Goal: Task Accomplishment & Management: Manage account settings

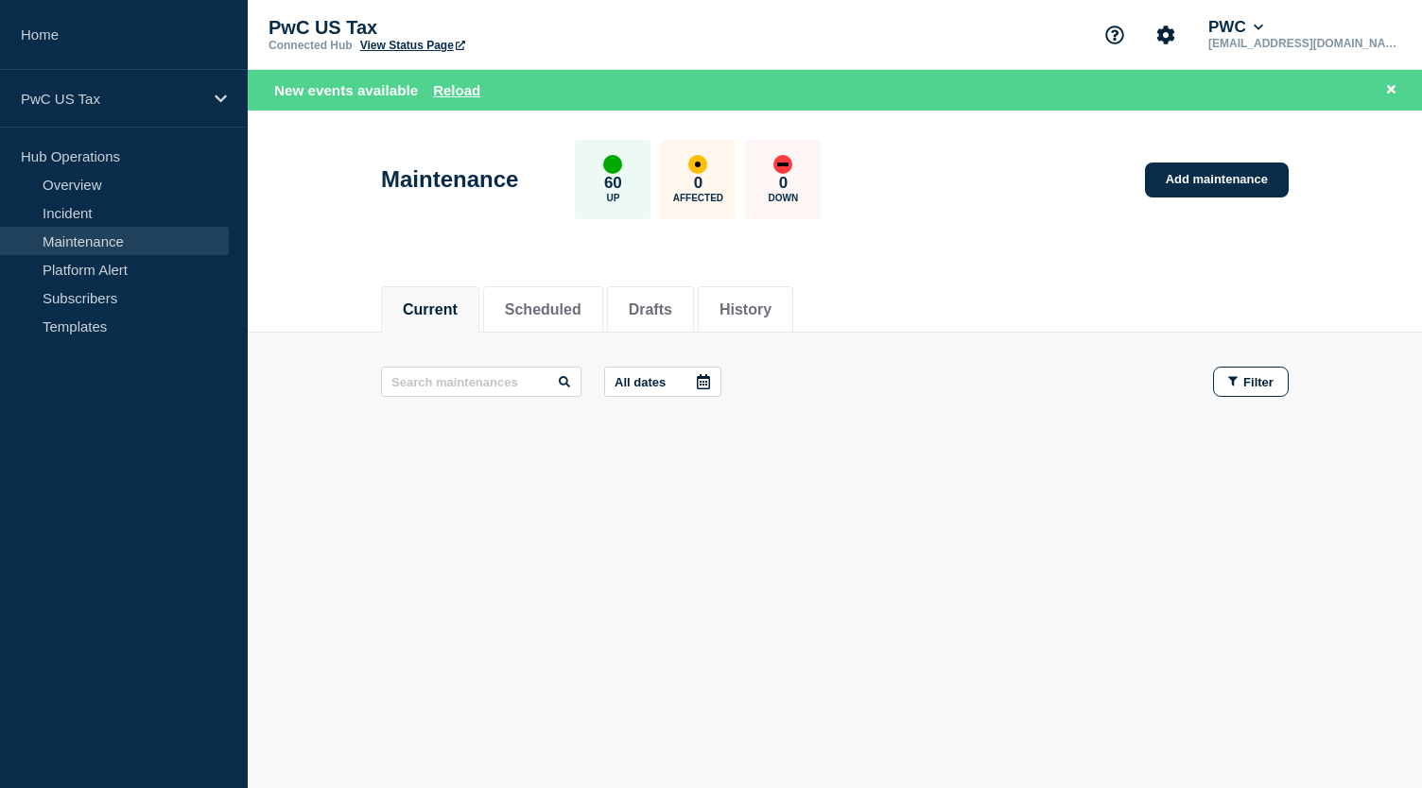
click at [70, 236] on link "Maintenance" at bounding box center [114, 241] width 229 height 28
click at [459, 85] on button "Reload" at bounding box center [456, 90] width 47 height 16
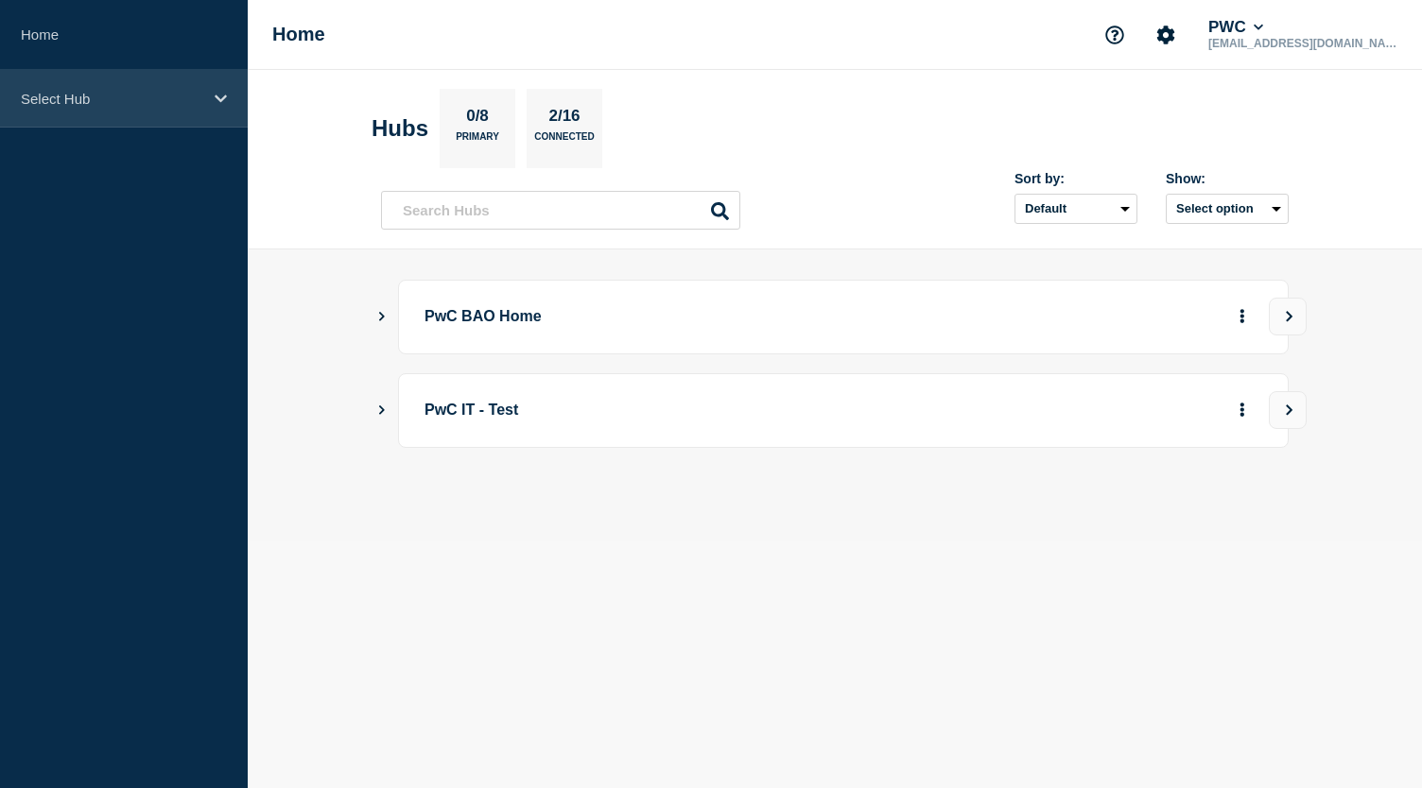
click at [145, 101] on p "Select Hub" at bounding box center [112, 99] width 182 height 16
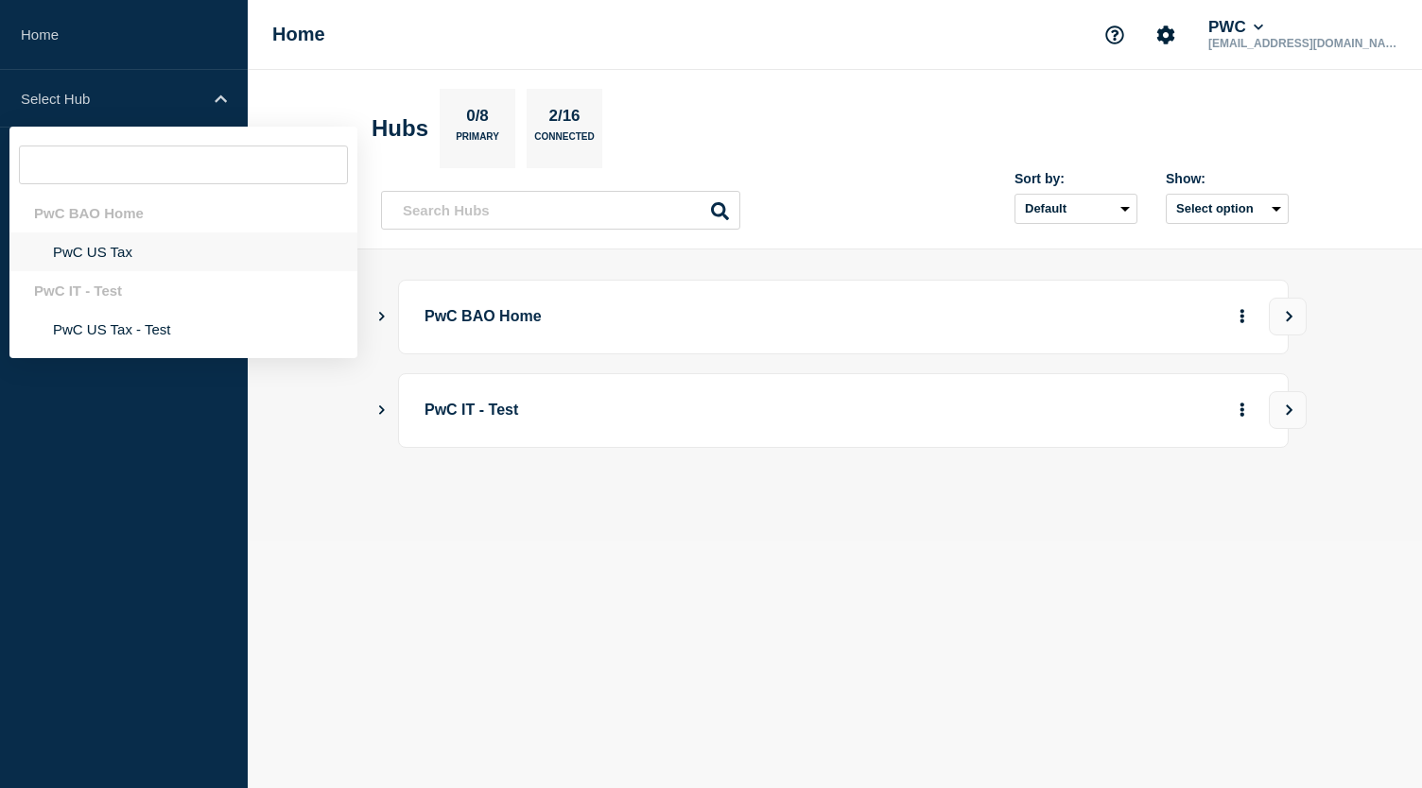
click at [95, 256] on li "PwC US Tax" at bounding box center [183, 252] width 348 height 39
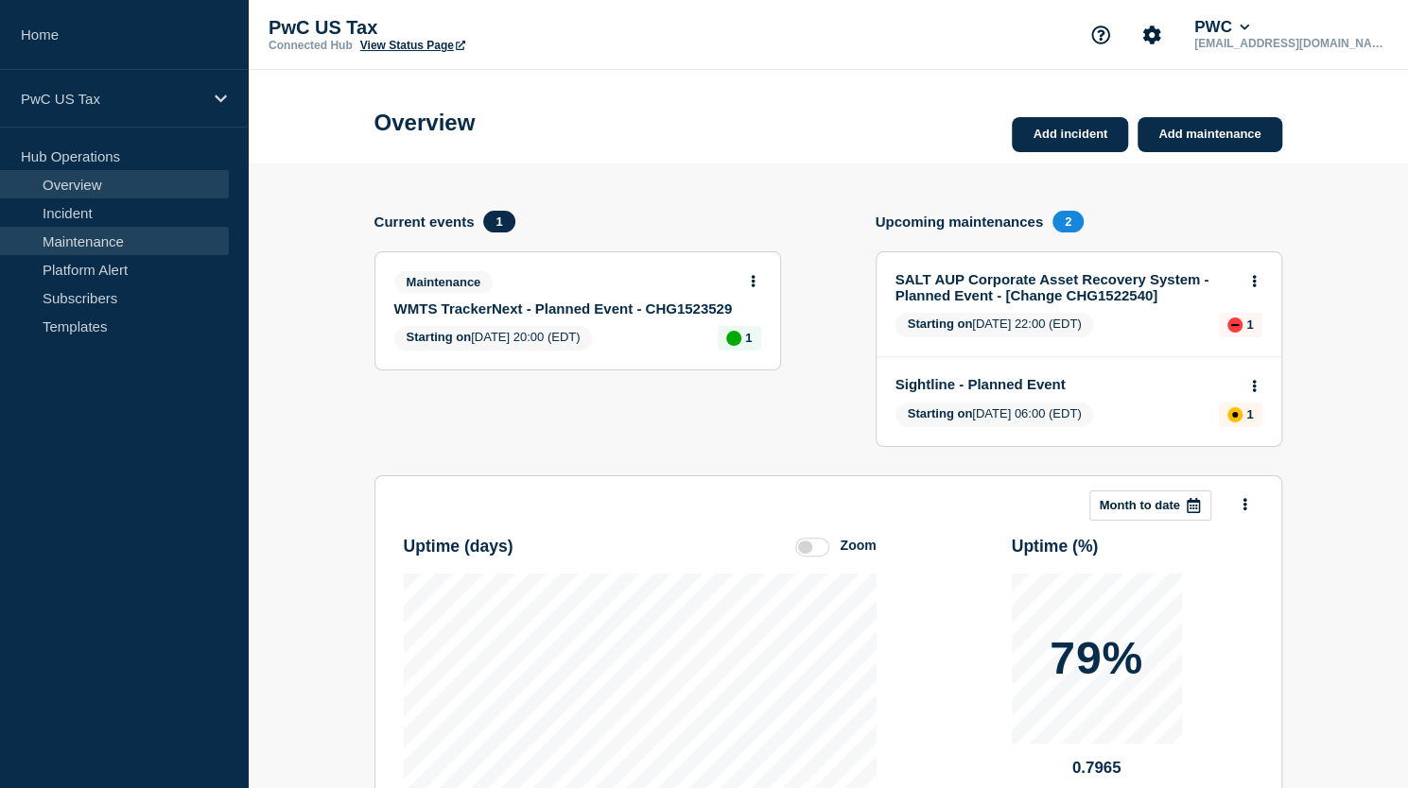
click at [85, 239] on link "Maintenance" at bounding box center [114, 241] width 229 height 28
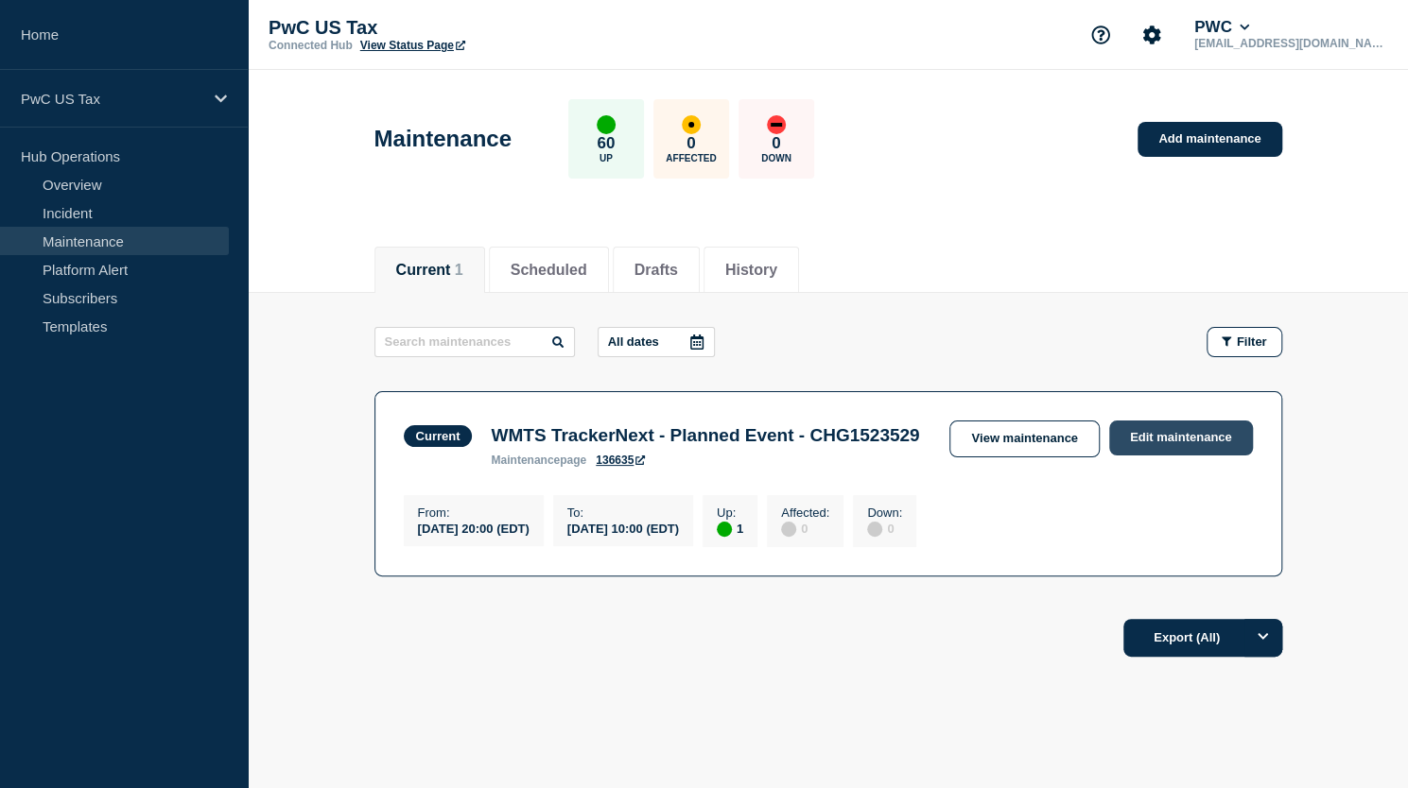
click at [1152, 432] on link "Edit maintenance" at bounding box center [1181, 438] width 144 height 35
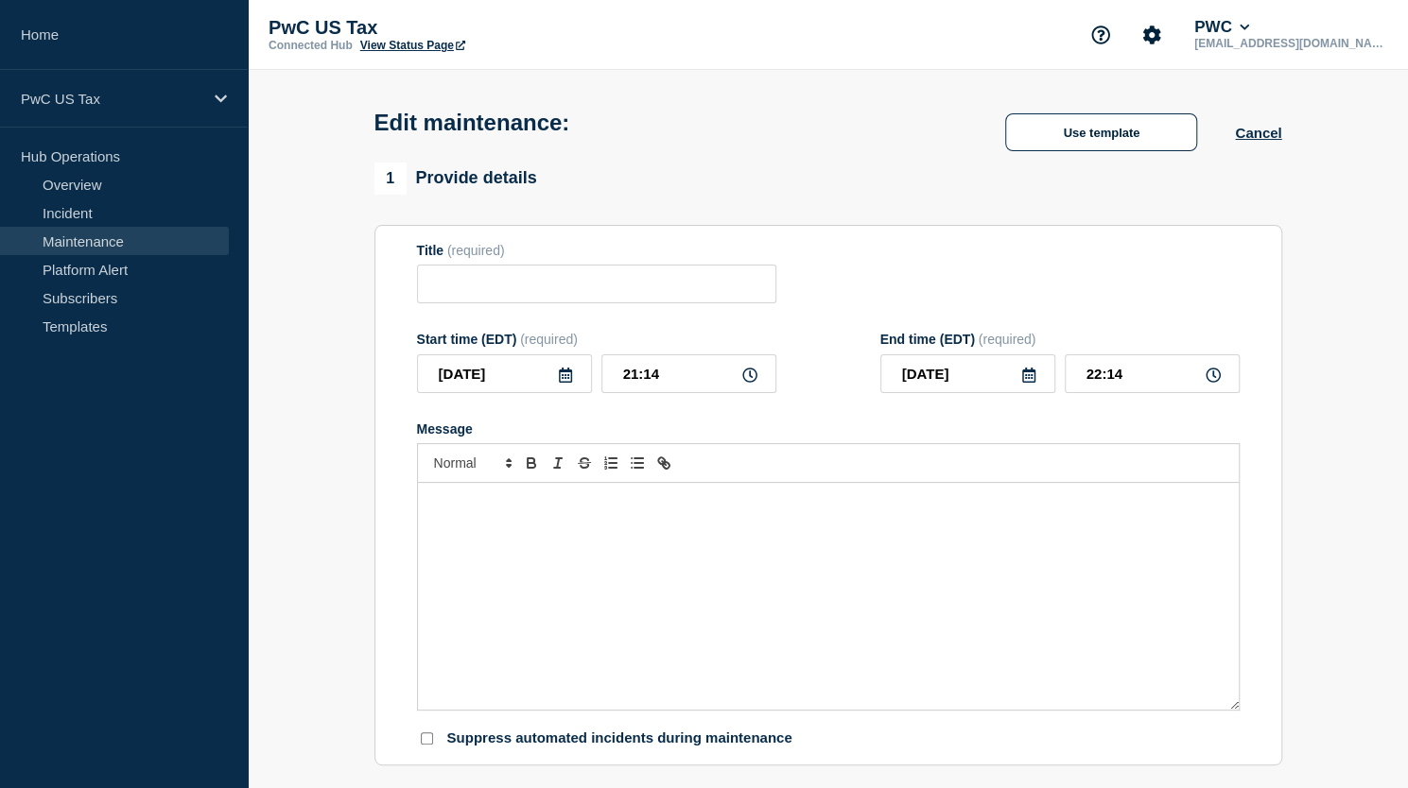
type input "WMTS TrackerNext - Planned Event - CHG1523529"
type input "20:00"
type input "[DATE]"
type input "10:00"
checkbox input "false"
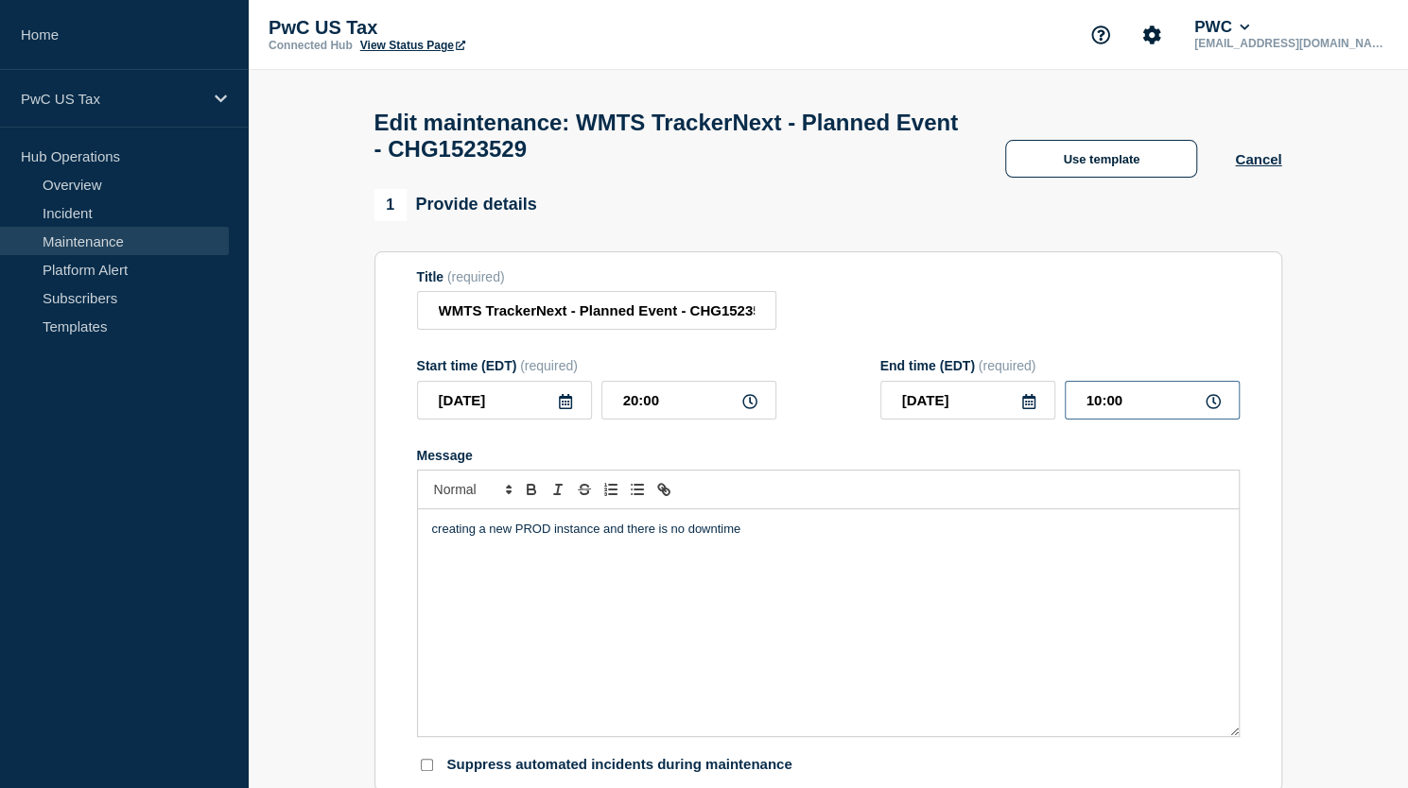
click at [1091, 414] on input "10:00" at bounding box center [1152, 400] width 175 height 39
click at [1021, 407] on icon at bounding box center [1028, 401] width 15 height 15
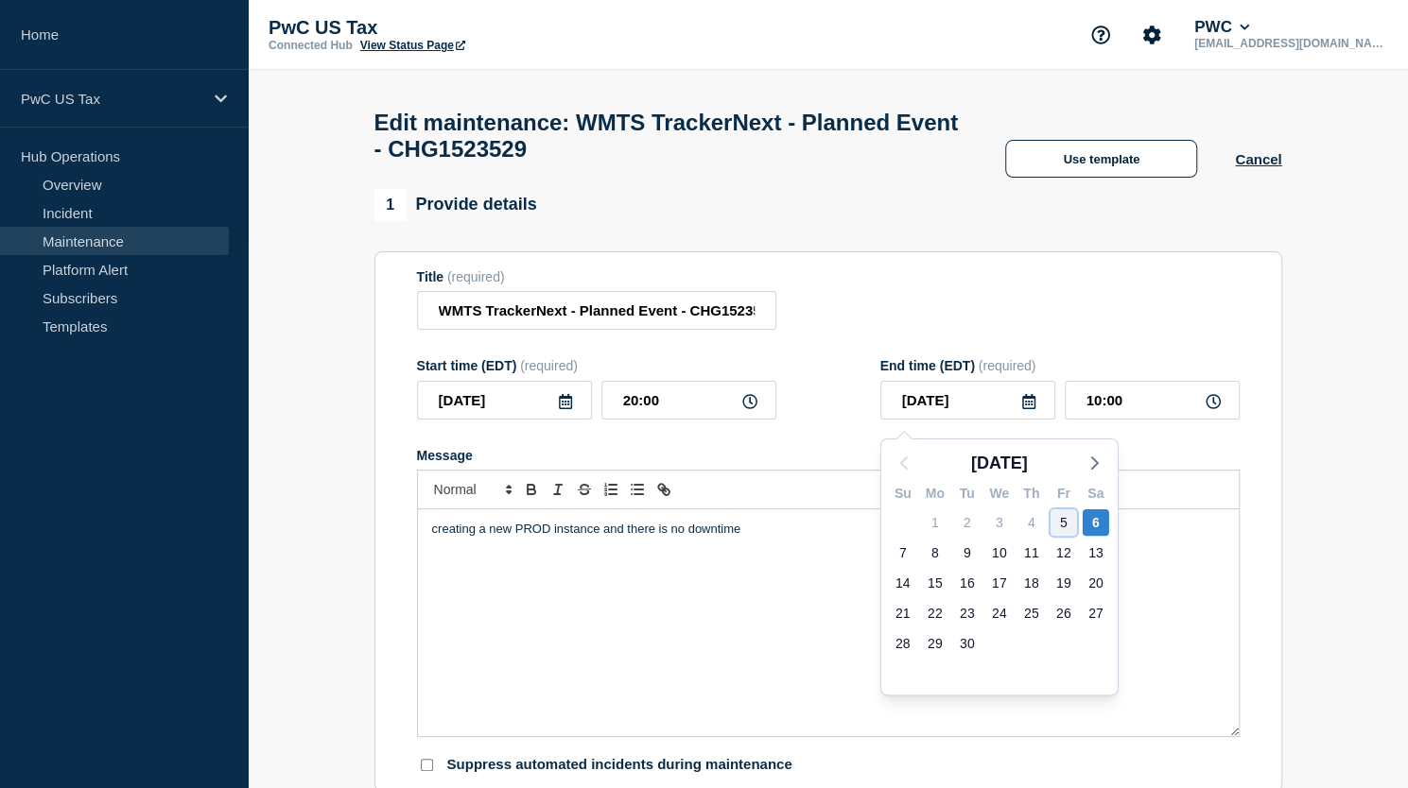
click at [1065, 521] on div "5" at bounding box center [1063, 523] width 26 height 26
type input "[DATE]"
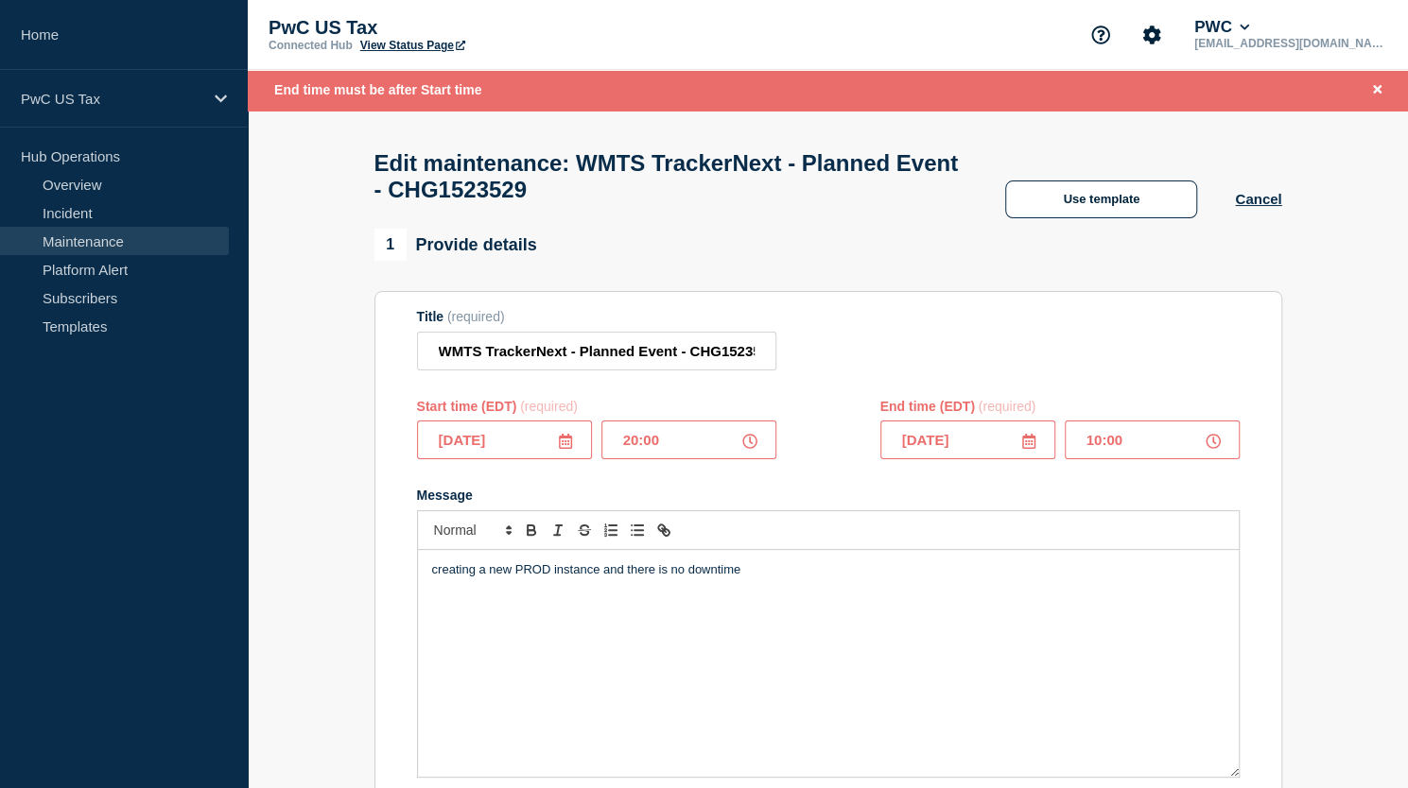
click at [1093, 449] on input "10:00" at bounding box center [1152, 440] width 175 height 39
click at [1102, 455] on input "10:00" at bounding box center [1152, 440] width 175 height 39
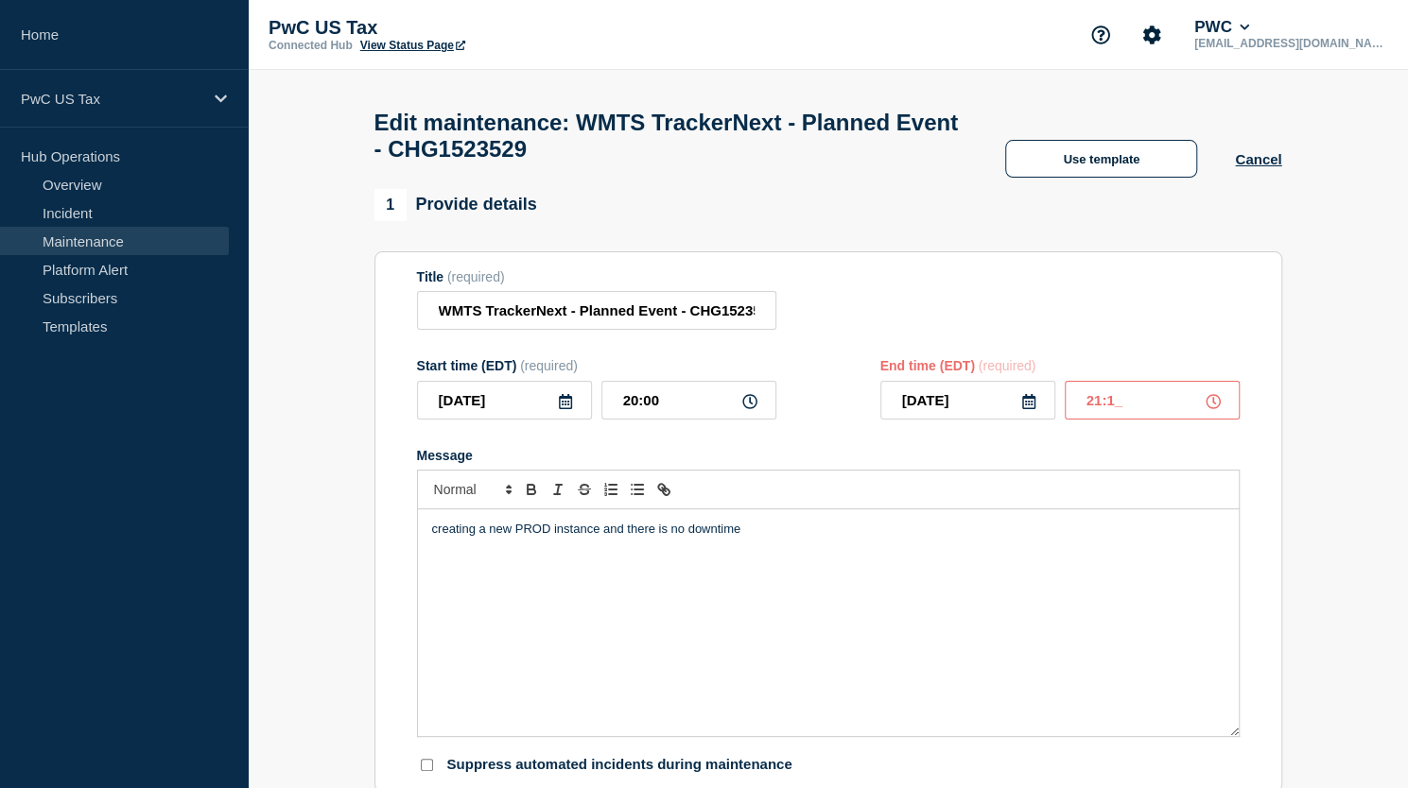
type input "21:15"
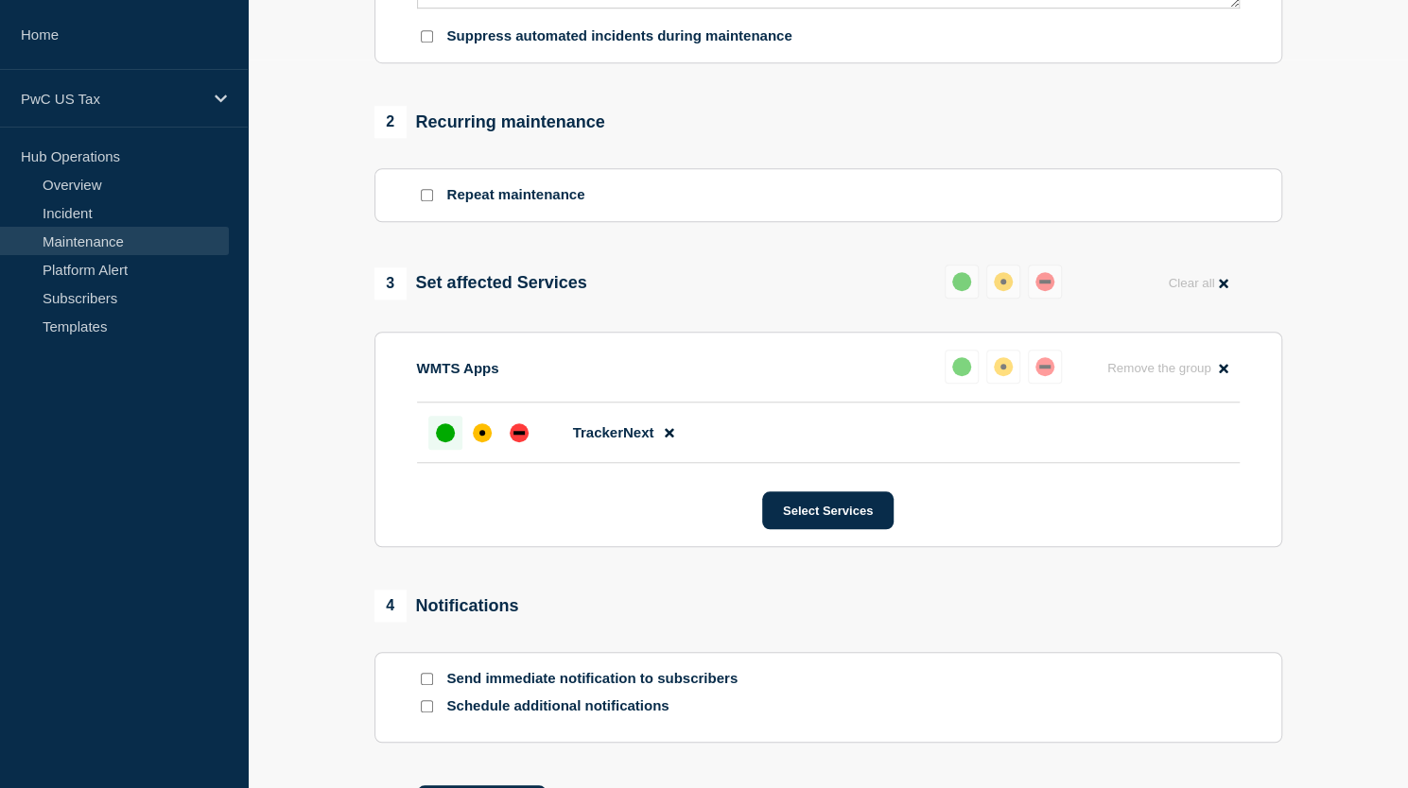
scroll to position [896, 0]
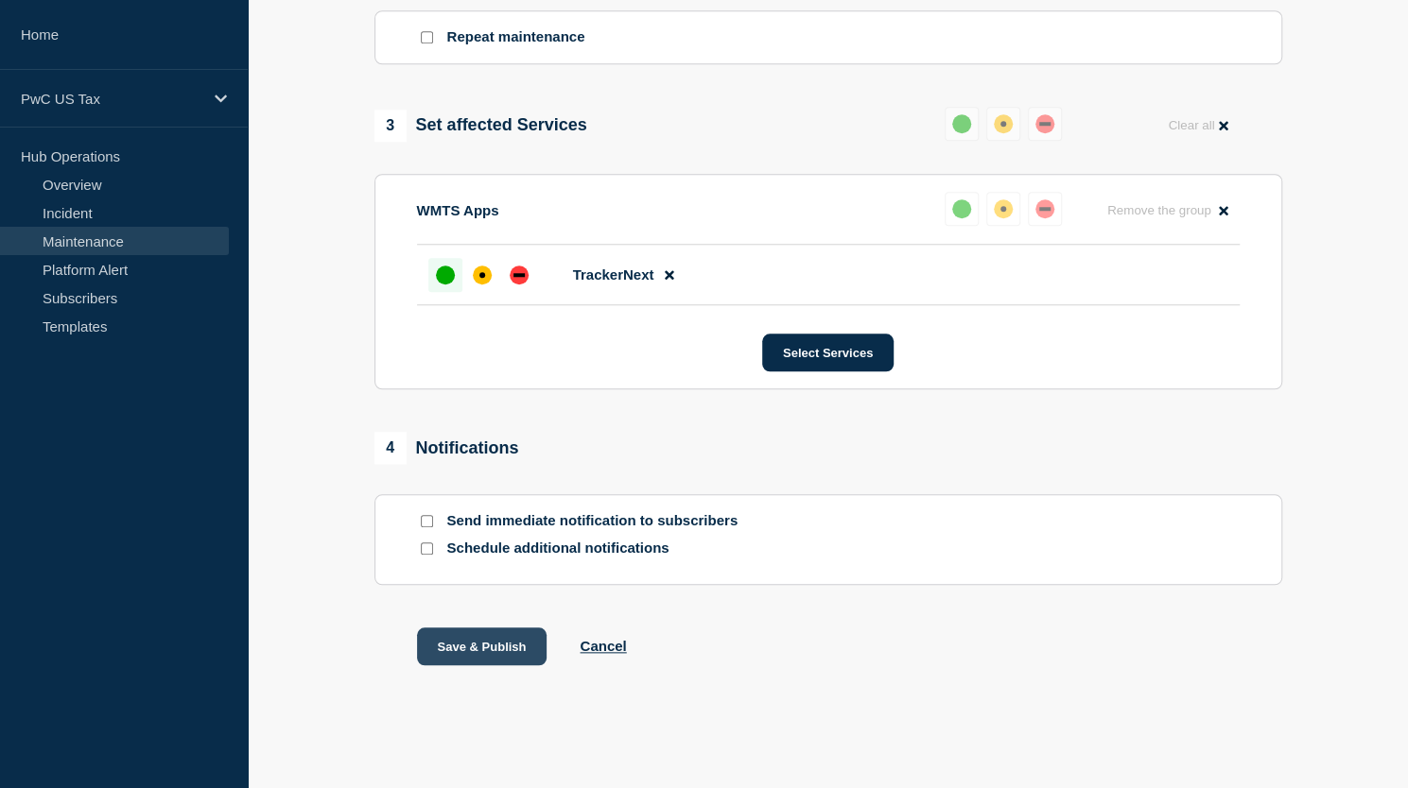
click at [440, 640] on button "Save & Publish" at bounding box center [482, 647] width 130 height 38
